Goal: Task Accomplishment & Management: Use online tool/utility

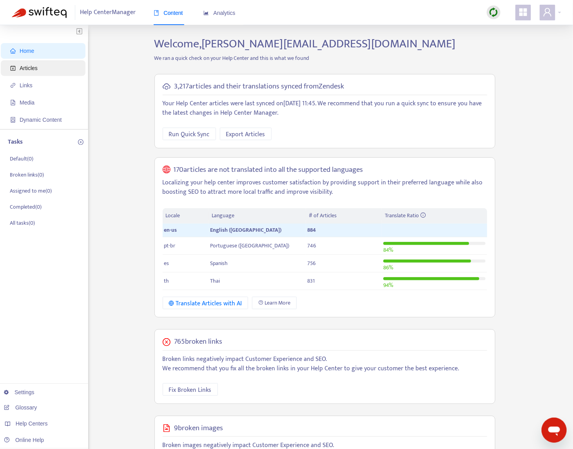
click at [45, 71] on span "Articles" at bounding box center [44, 68] width 69 height 16
click at [46, 70] on span "Articles" at bounding box center [44, 68] width 69 height 16
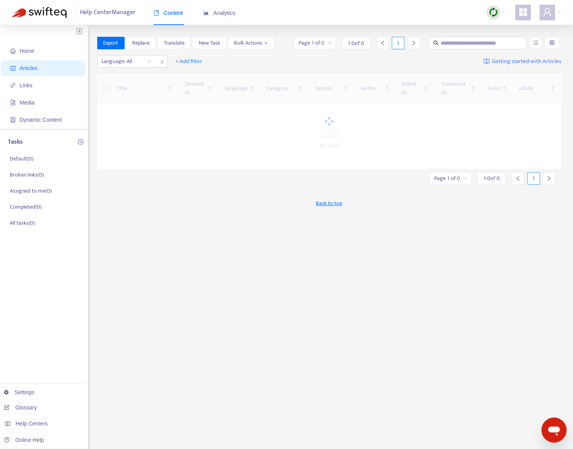
click at [495, 17] on div at bounding box center [494, 12] width 14 height 14
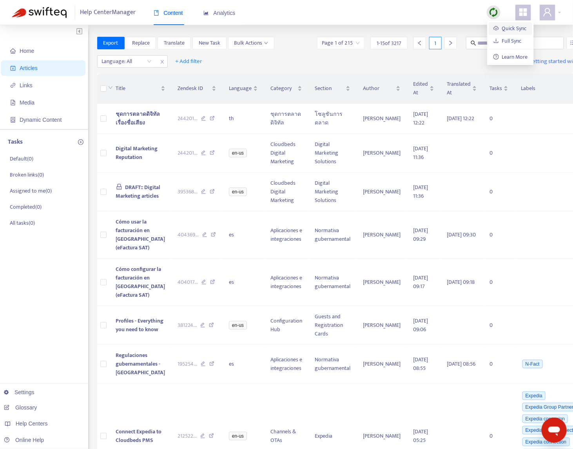
click at [503, 27] on link "Quick Sync" at bounding box center [509, 28] width 33 height 9
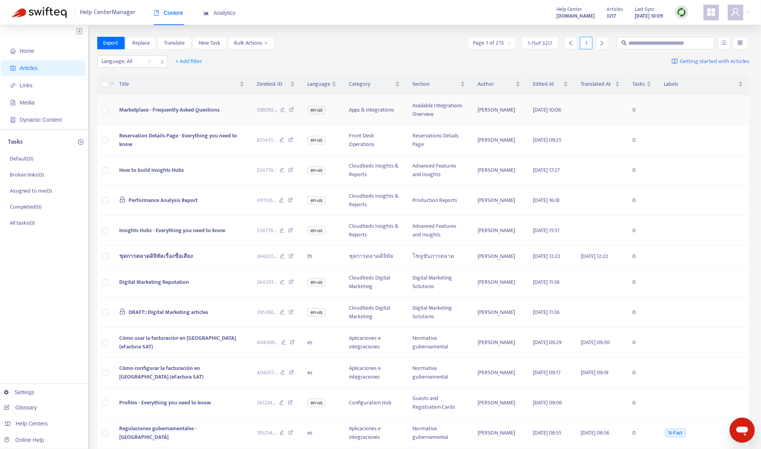
click at [172, 114] on span "Marketplace - Frequently Asked Questions" at bounding box center [169, 109] width 100 height 9
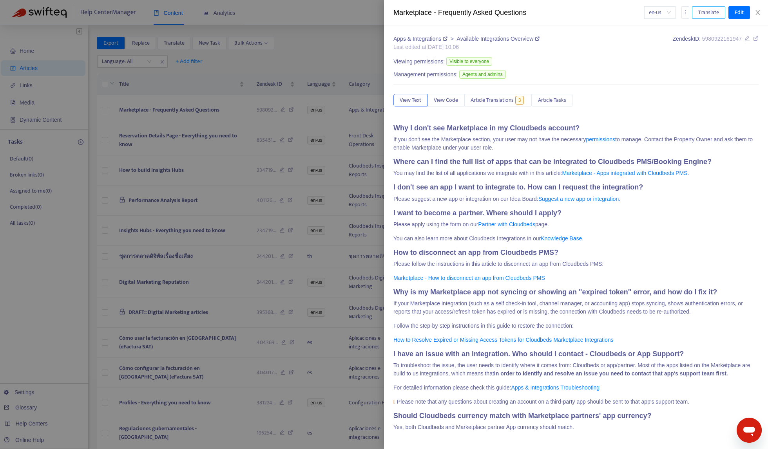
click at [515, 8] on span "Translate" at bounding box center [708, 12] width 21 height 9
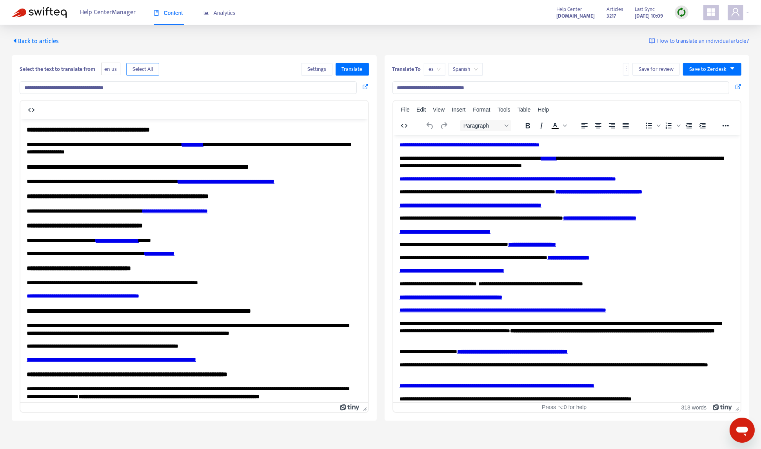
click at [147, 67] on span "Select All" at bounding box center [142, 69] width 20 height 9
click at [426, 68] on div "es" at bounding box center [435, 69] width 22 height 13
click at [445, 105] on div "th" at bounding box center [498, 109] width 136 height 9
type input "**********"
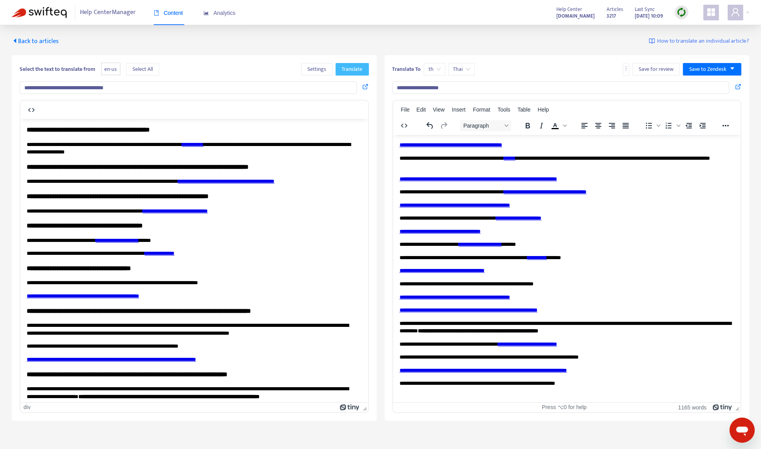
click at [359, 73] on span "Translate" at bounding box center [352, 69] width 21 height 9
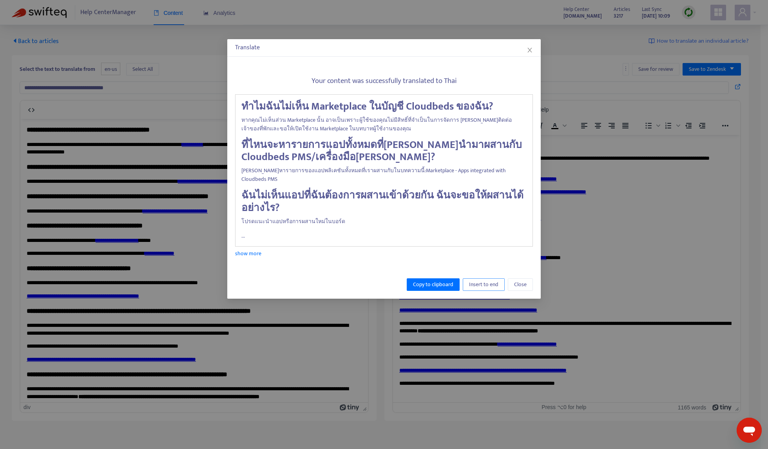
click at [473, 281] on span "Insert to end" at bounding box center [483, 285] width 29 height 9
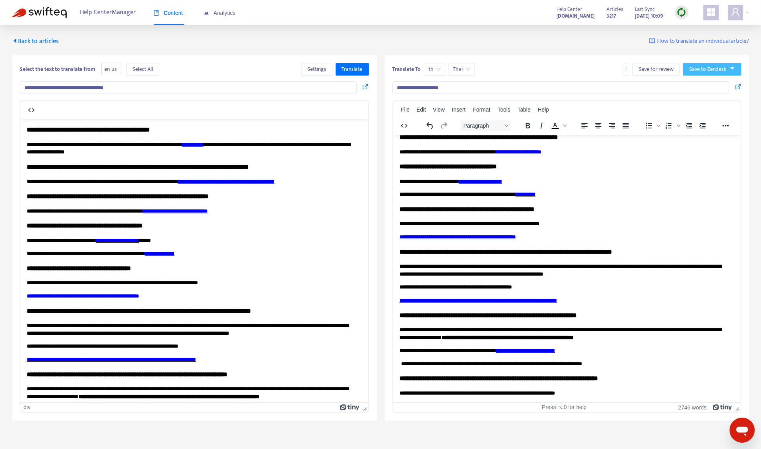
click at [515, 68] on span "Save to Zendesk" at bounding box center [707, 69] width 37 height 9
click at [515, 82] on span "Publish" at bounding box center [704, 84] width 30 height 9
